Goal: Transaction & Acquisition: Download file/media

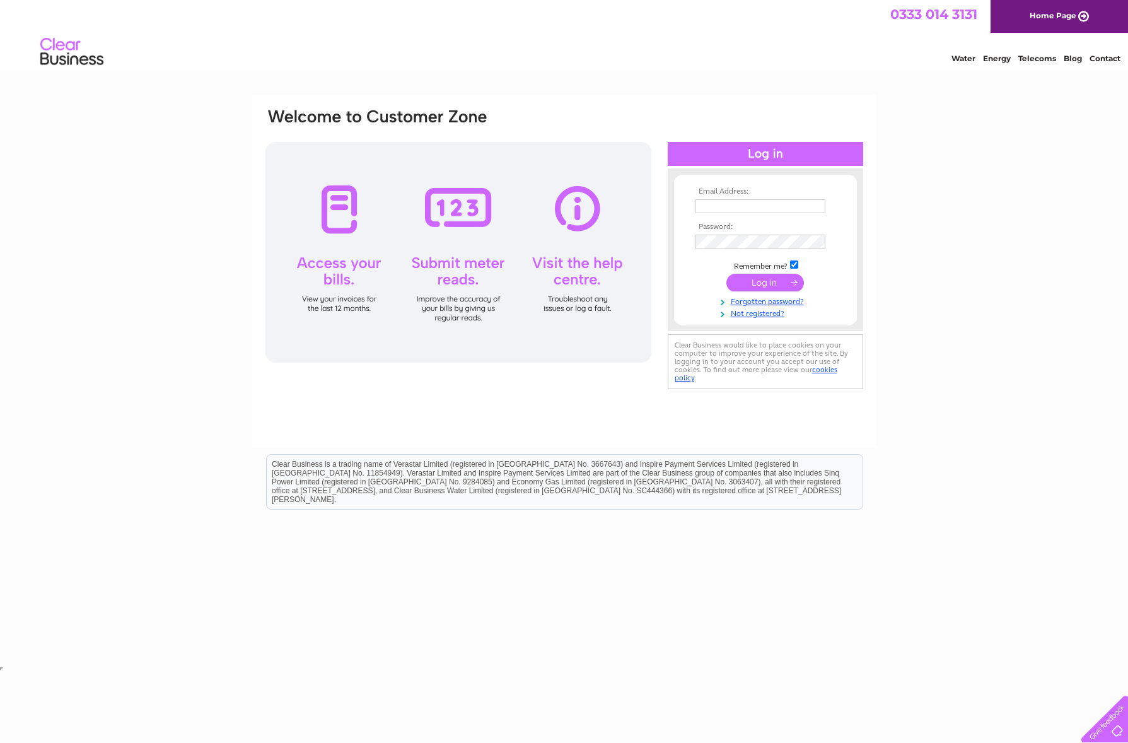
type input "[EMAIL_ADDRESS][DOMAIN_NAME]"
click at [768, 284] on input "submit" at bounding box center [766, 284] width 78 height 18
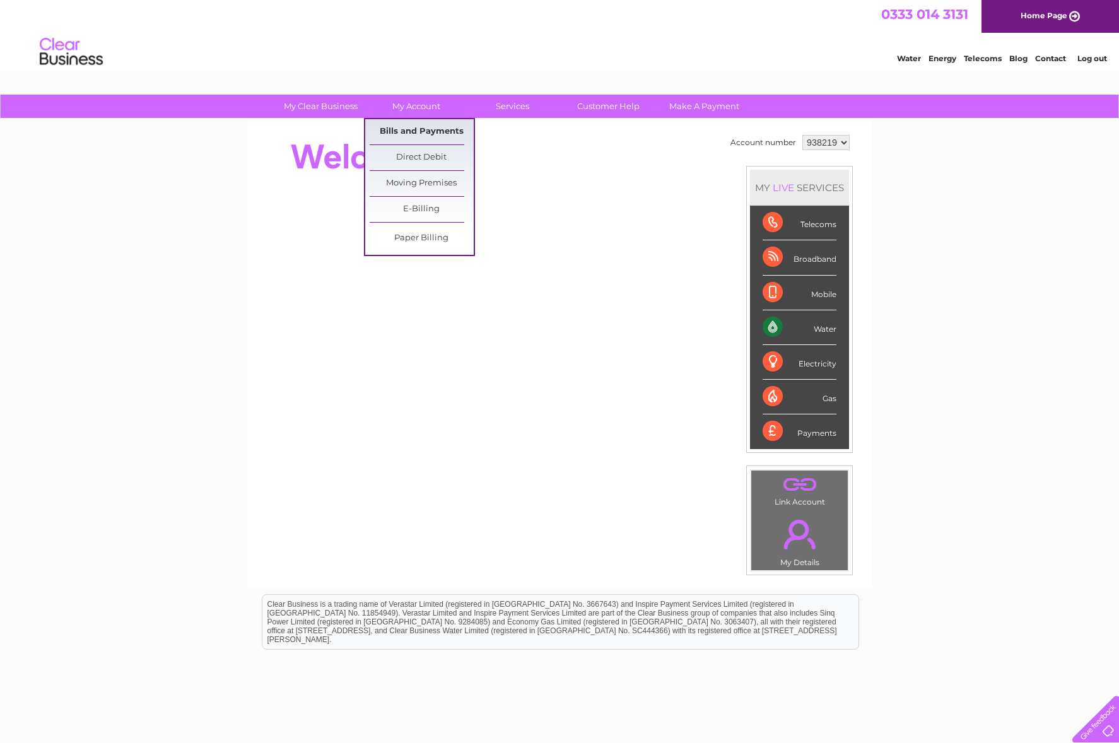
click at [440, 129] on link "Bills and Payments" at bounding box center [422, 131] width 104 height 25
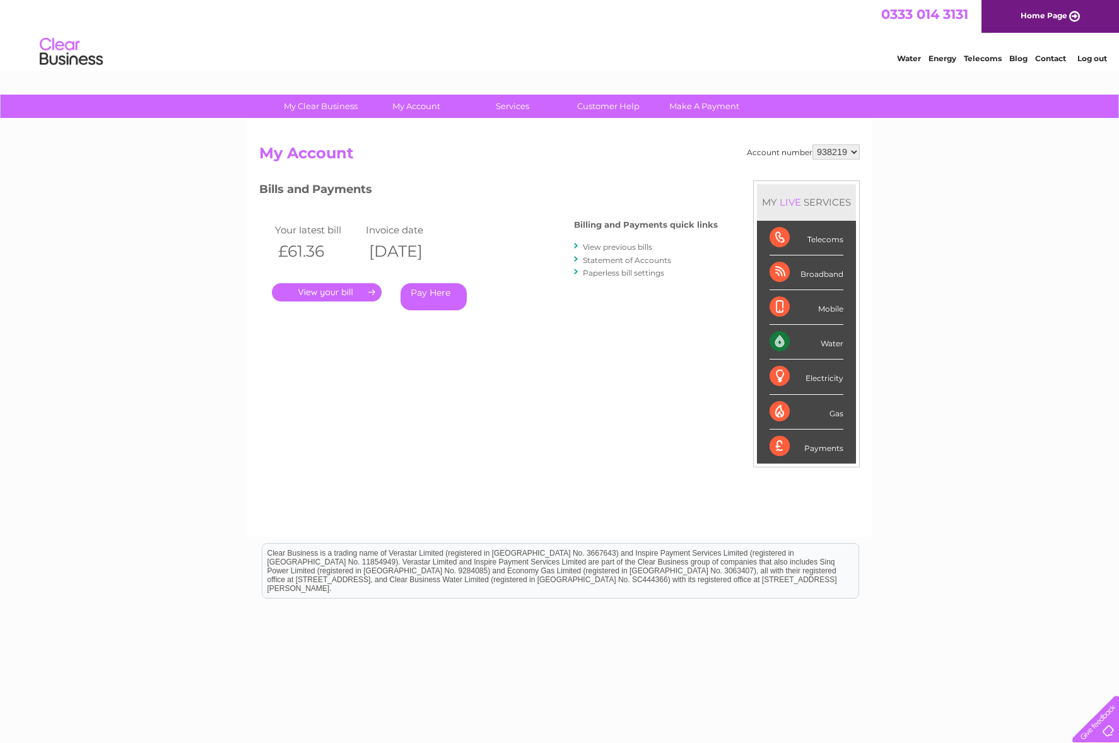
click at [631, 242] on link "View previous bills" at bounding box center [617, 246] width 69 height 9
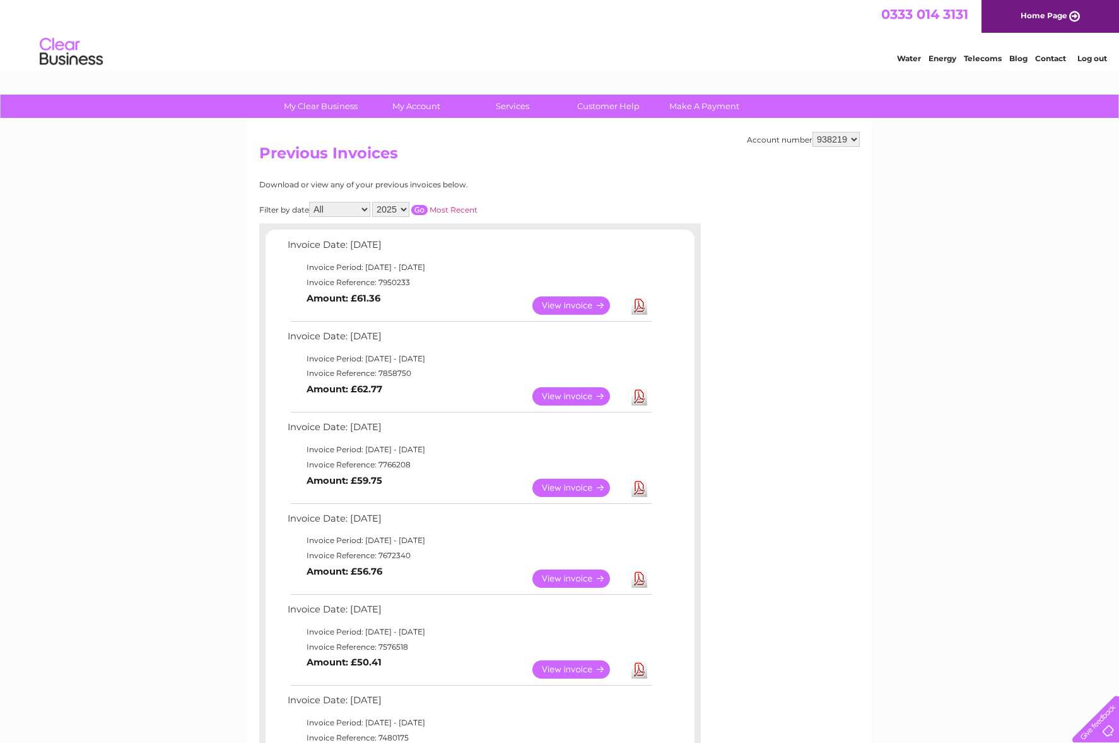
click at [638, 300] on link "Download" at bounding box center [639, 305] width 16 height 18
